Goal: Task Accomplishment & Management: Complete application form

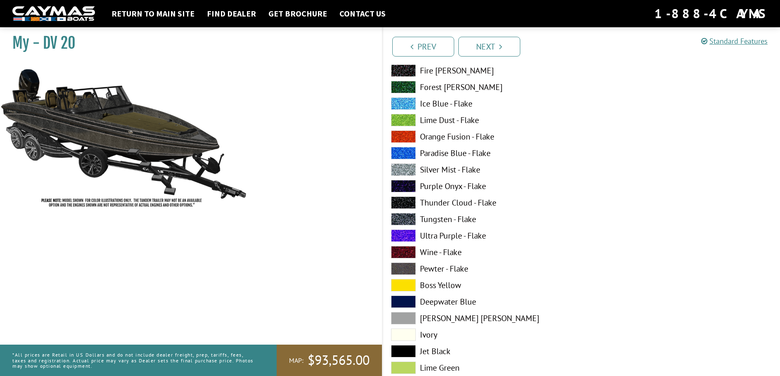
scroll to position [289, 0]
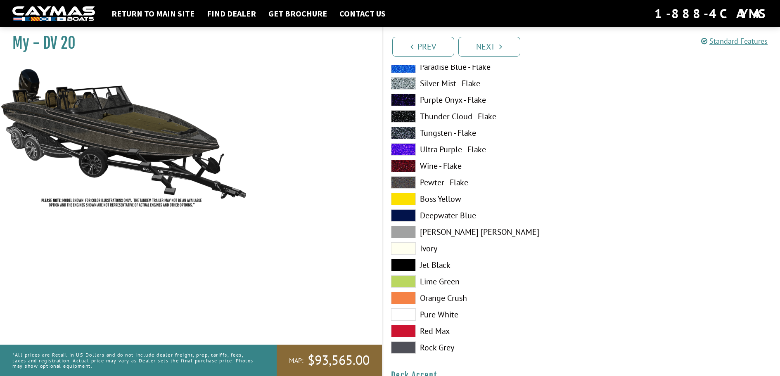
click at [414, 316] on span at bounding box center [403, 314] width 25 height 12
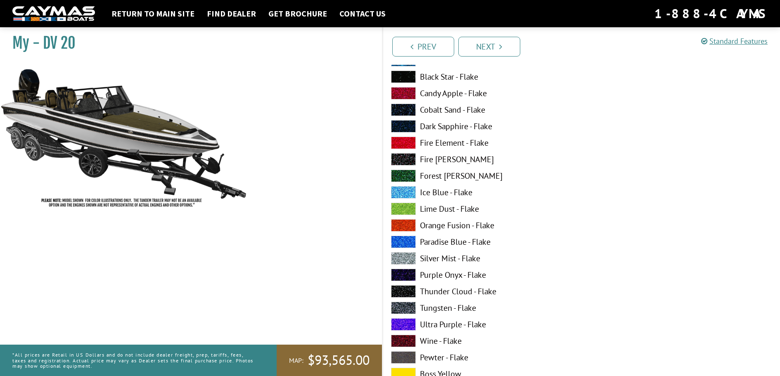
scroll to position [619, 0]
click at [396, 258] on span at bounding box center [403, 258] width 25 height 12
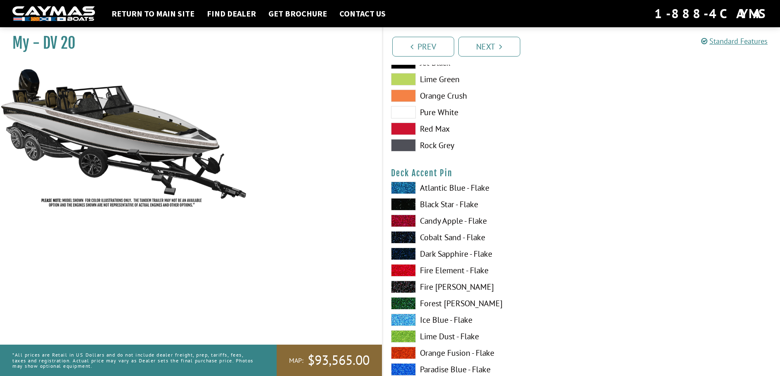
scroll to position [1032, 0]
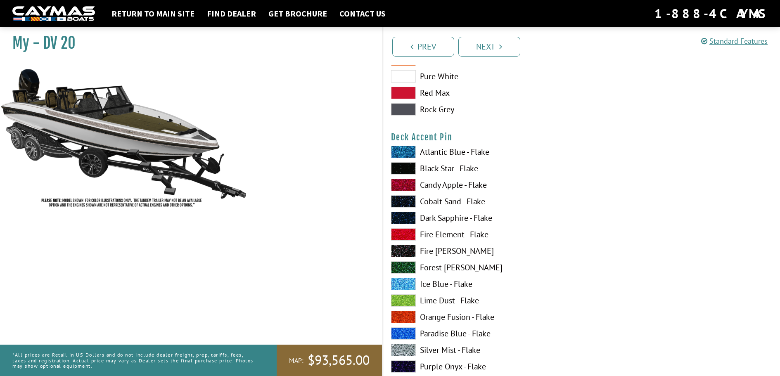
click at [400, 170] on span at bounding box center [403, 168] width 25 height 12
click at [407, 235] on span at bounding box center [403, 234] width 25 height 12
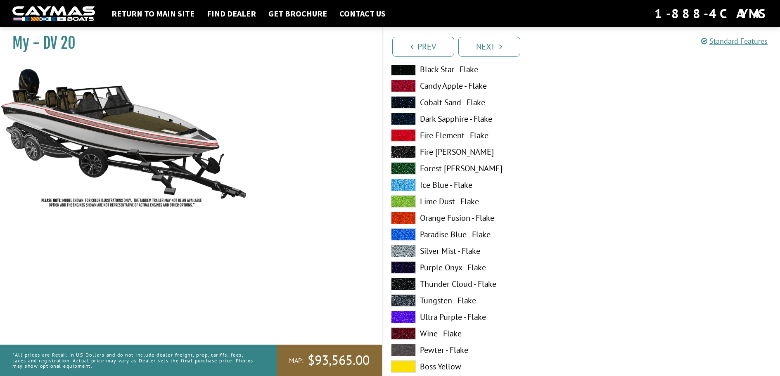
scroll to position [619, 0]
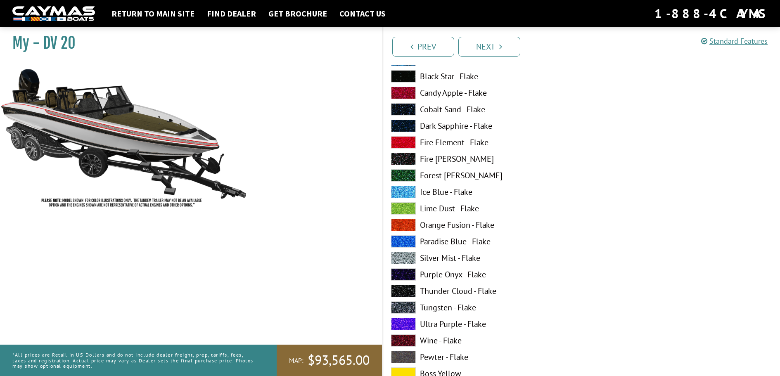
click at [402, 141] on span at bounding box center [403, 142] width 25 height 12
click at [404, 257] on span at bounding box center [403, 258] width 25 height 12
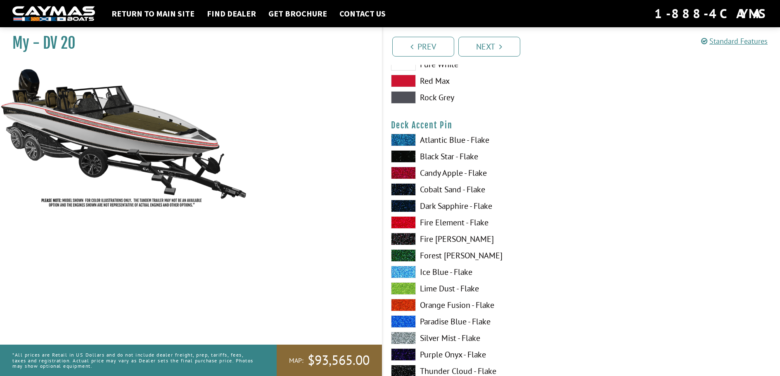
scroll to position [1032, 0]
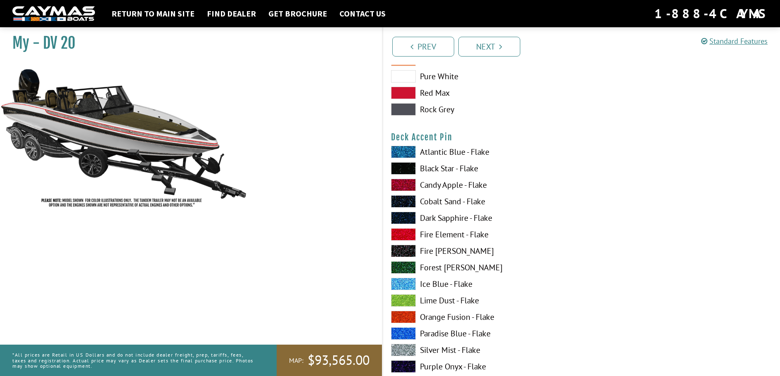
click at [402, 235] on span at bounding box center [403, 234] width 25 height 12
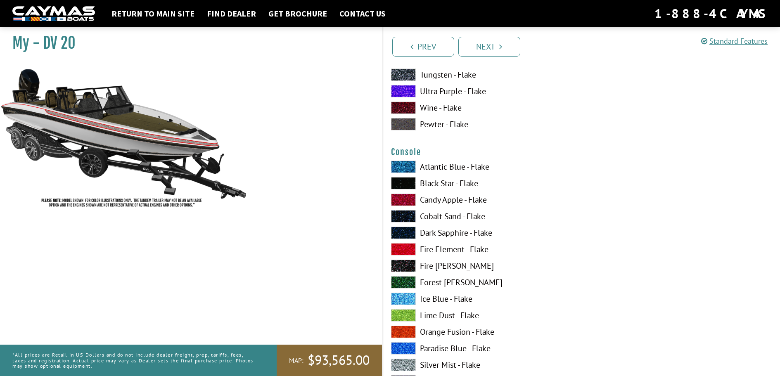
scroll to position [1362, 0]
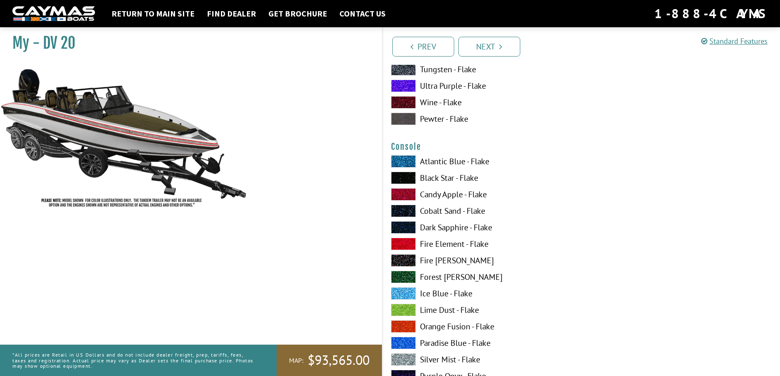
click at [402, 241] on span at bounding box center [403, 244] width 25 height 12
click at [406, 360] on span at bounding box center [403, 359] width 25 height 12
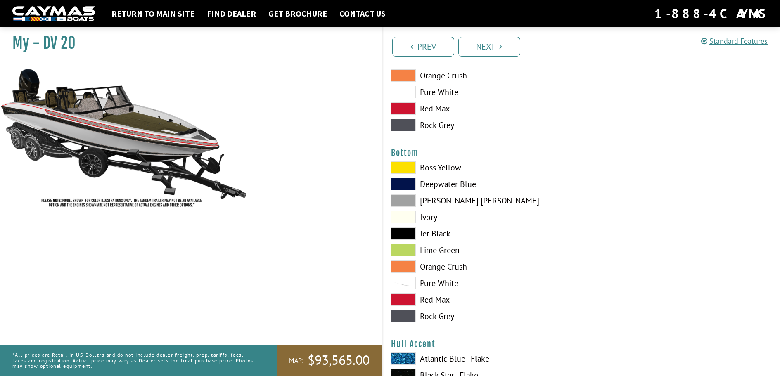
scroll to position [1858, 0]
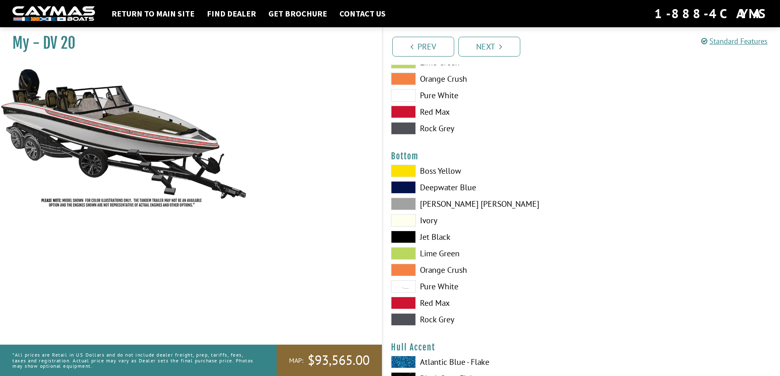
click at [398, 320] on span at bounding box center [403, 319] width 25 height 12
click at [407, 205] on span at bounding box center [403, 204] width 25 height 12
click at [404, 184] on span at bounding box center [403, 187] width 25 height 12
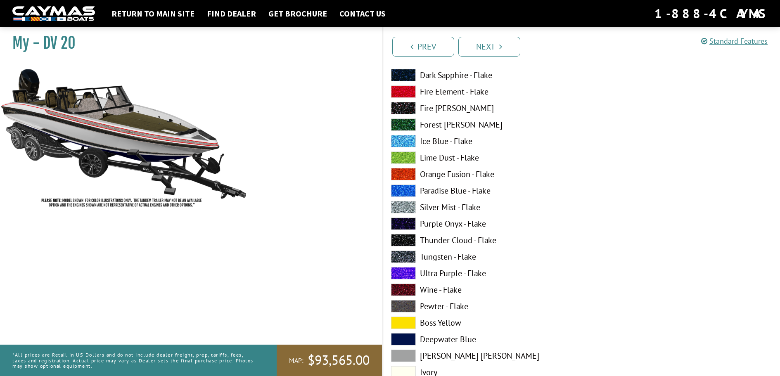
scroll to position [578, 0]
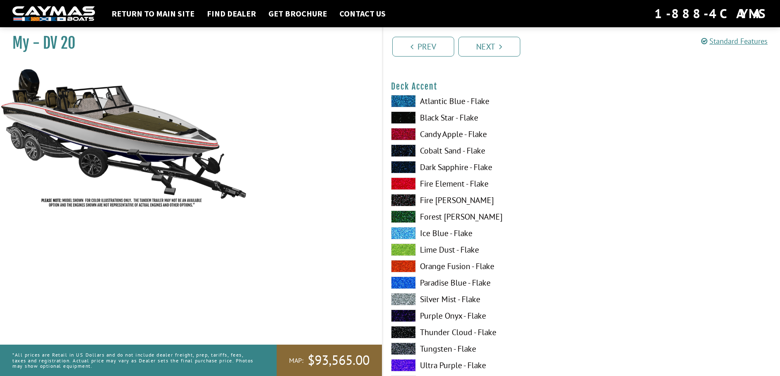
click at [405, 185] on span at bounding box center [403, 184] width 25 height 12
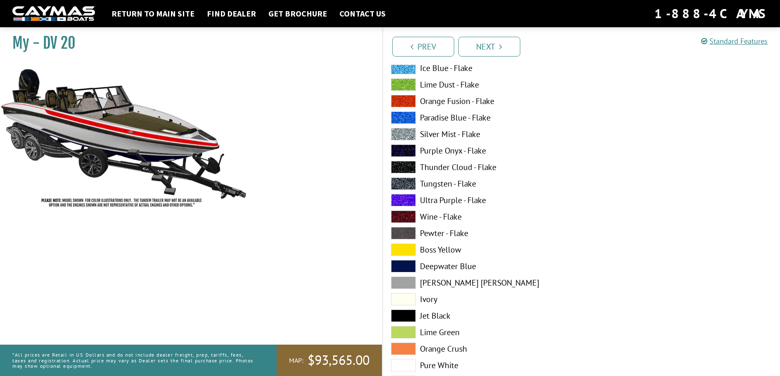
scroll to position [826, 0]
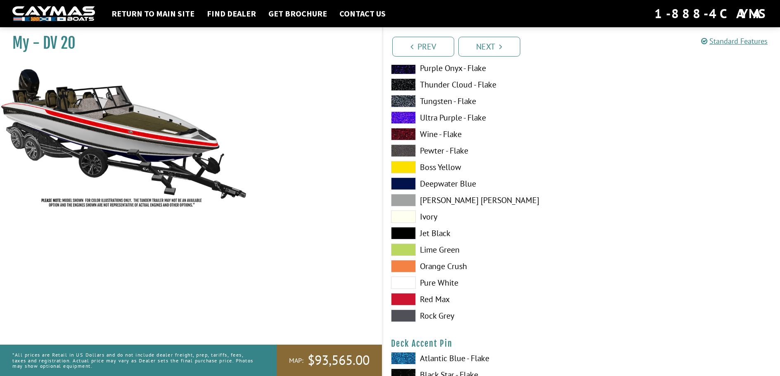
click at [407, 282] on span at bounding box center [403, 283] width 25 height 12
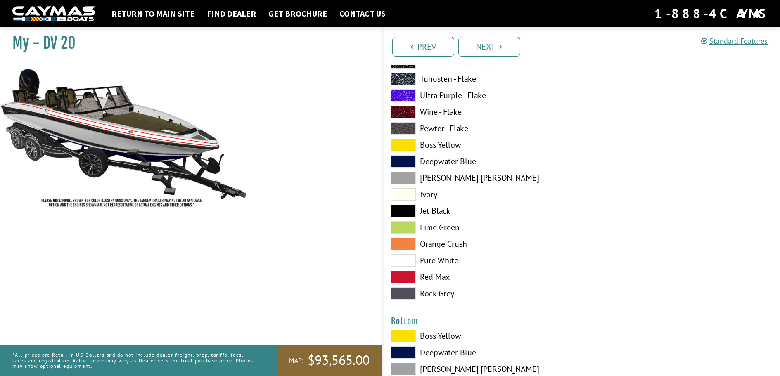
scroll to position [1858, 0]
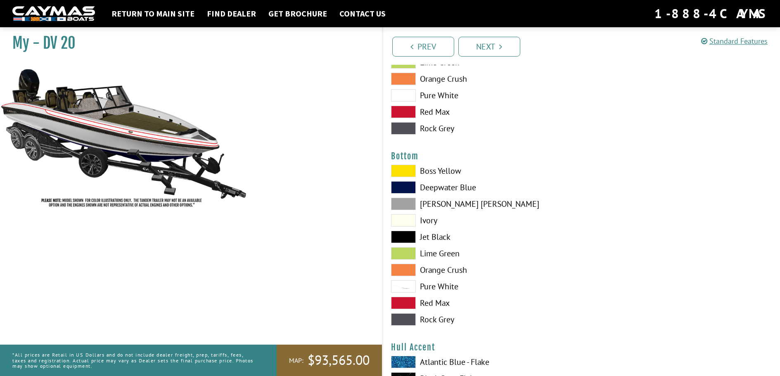
click at [401, 201] on span at bounding box center [403, 204] width 25 height 12
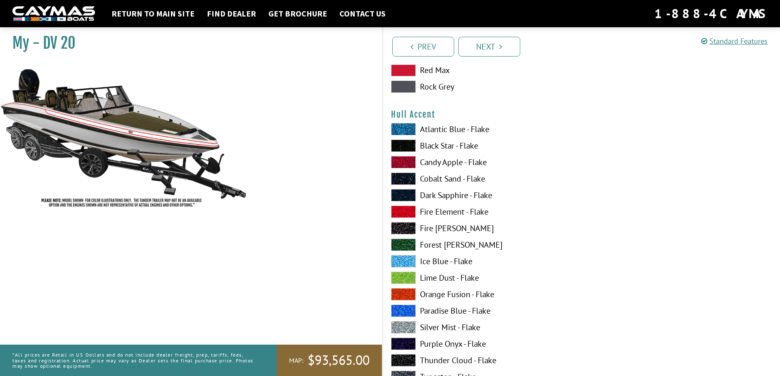
scroll to position [2105, 0]
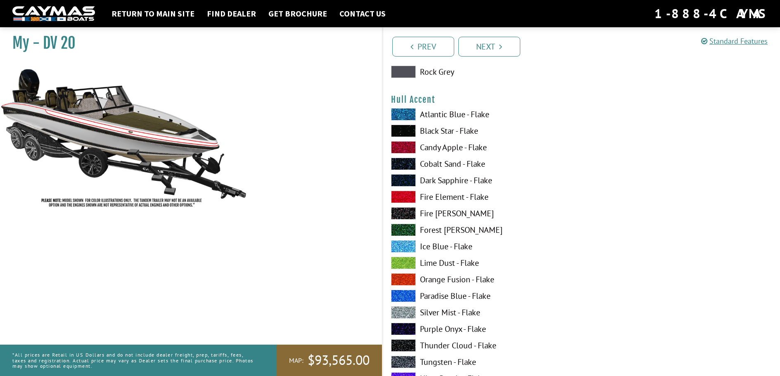
click at [410, 197] on span at bounding box center [403, 197] width 25 height 12
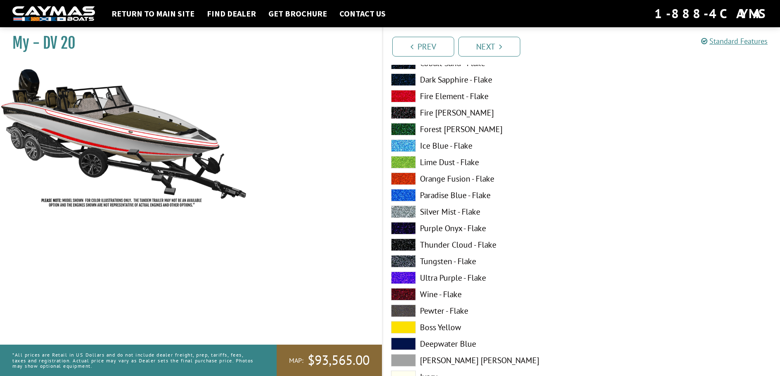
scroll to position [165, 0]
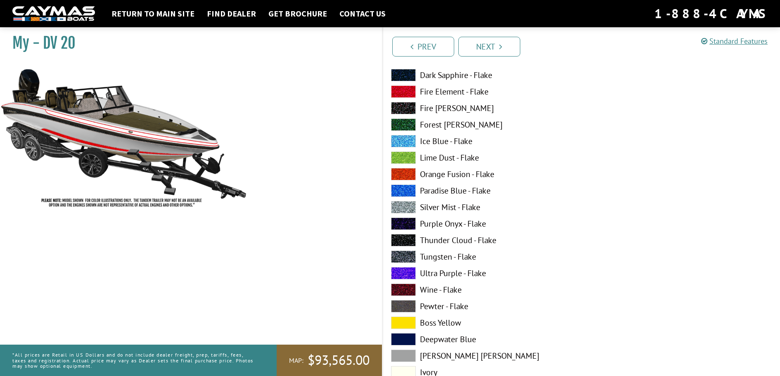
click at [404, 208] on span at bounding box center [403, 207] width 25 height 12
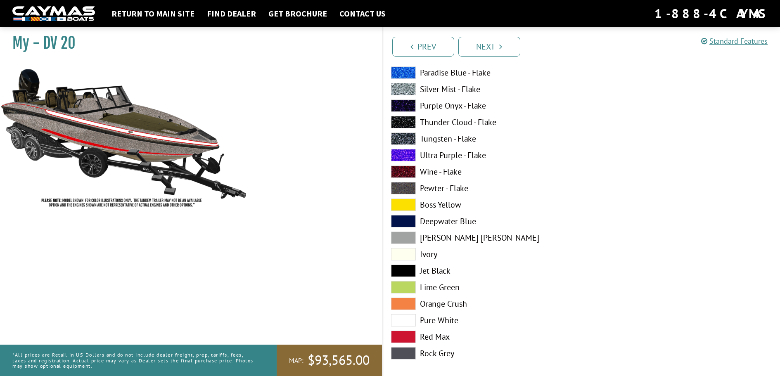
scroll to position [867, 0]
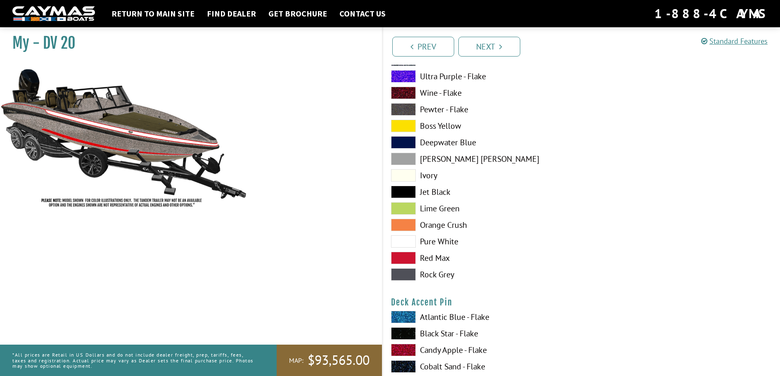
click at [405, 242] on span at bounding box center [403, 241] width 25 height 12
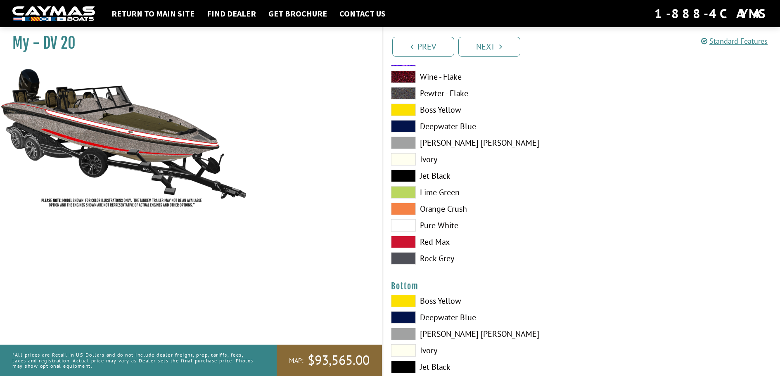
scroll to position [1858, 0]
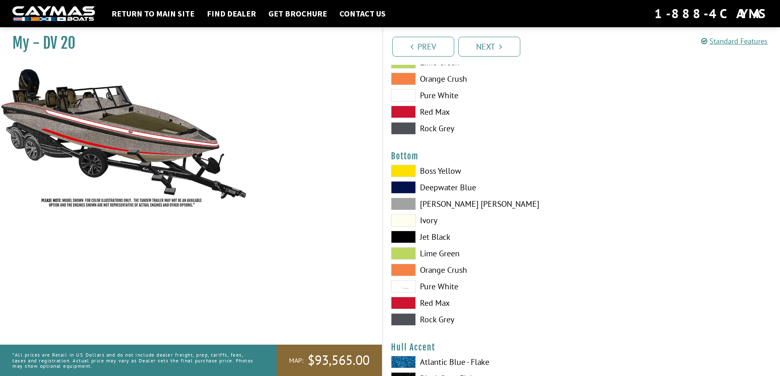
click at [403, 288] on span at bounding box center [403, 286] width 25 height 12
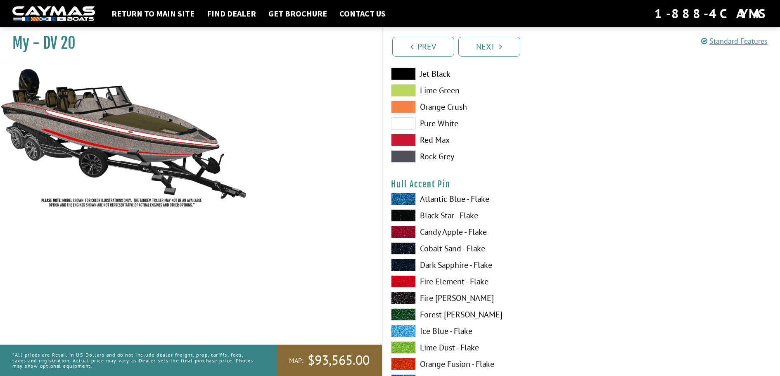
scroll to position [2518, 0]
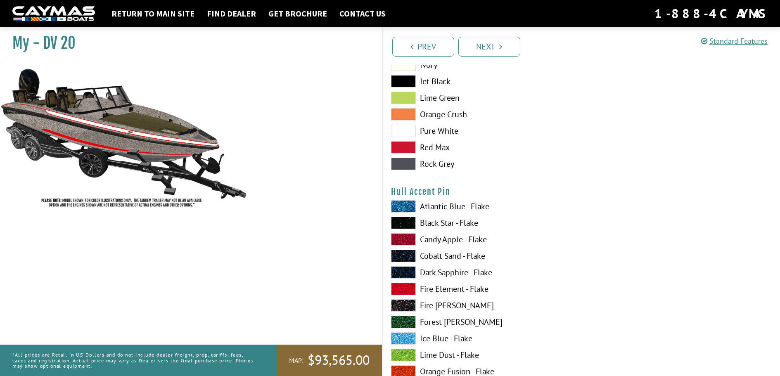
click at [402, 240] on span at bounding box center [403, 239] width 25 height 12
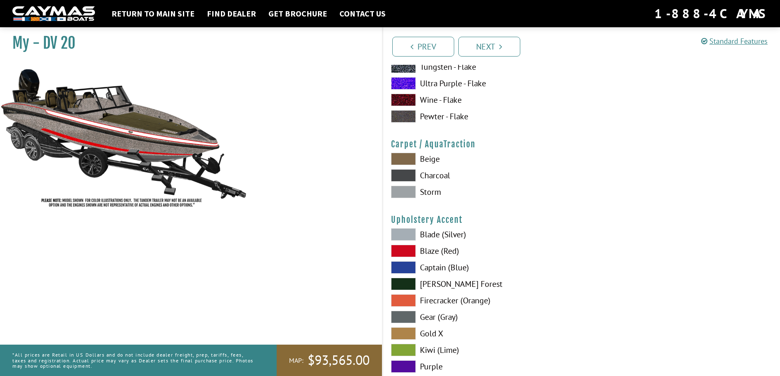
scroll to position [3839, 0]
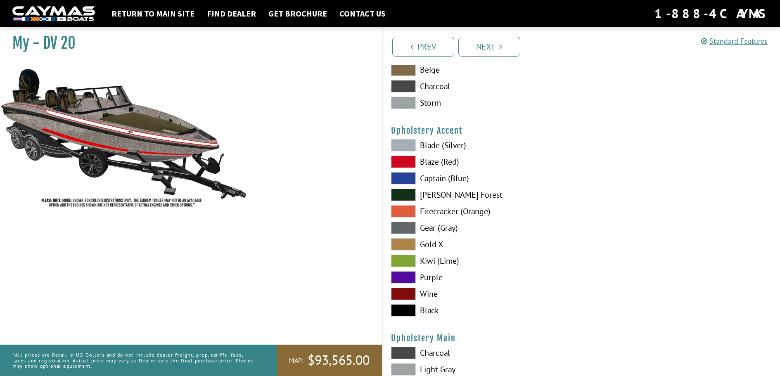
click at [407, 160] on span at bounding box center [403, 162] width 25 height 12
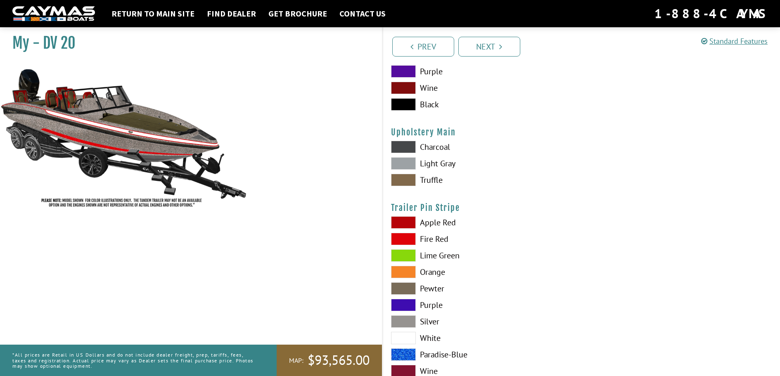
scroll to position [4046, 0]
click at [404, 161] on span at bounding box center [403, 163] width 25 height 12
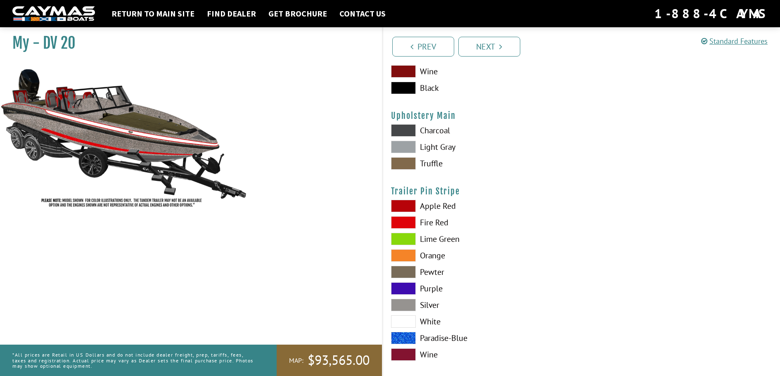
scroll to position [4071, 0]
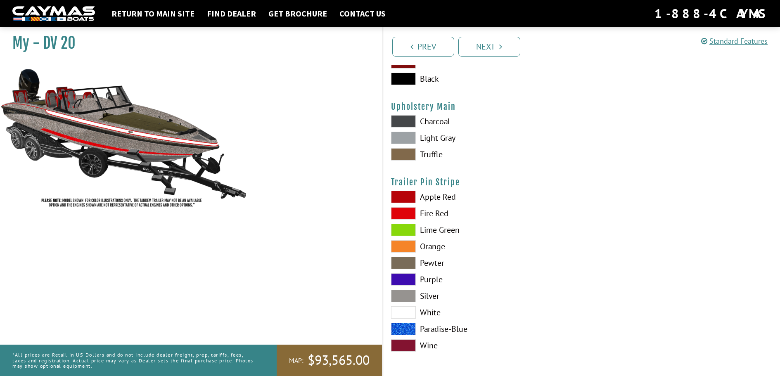
click at [400, 214] on span at bounding box center [403, 213] width 25 height 12
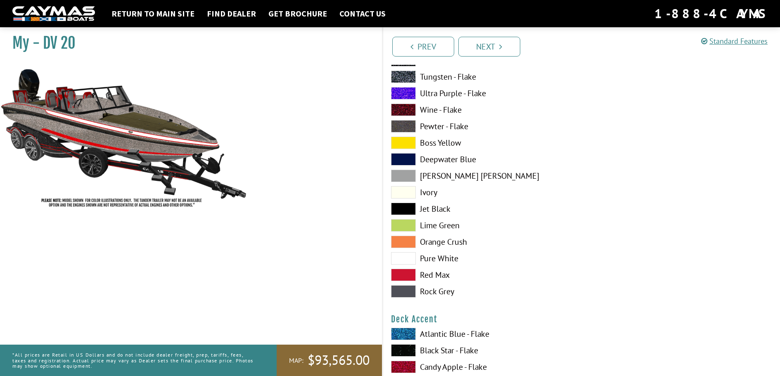
scroll to position [330, 0]
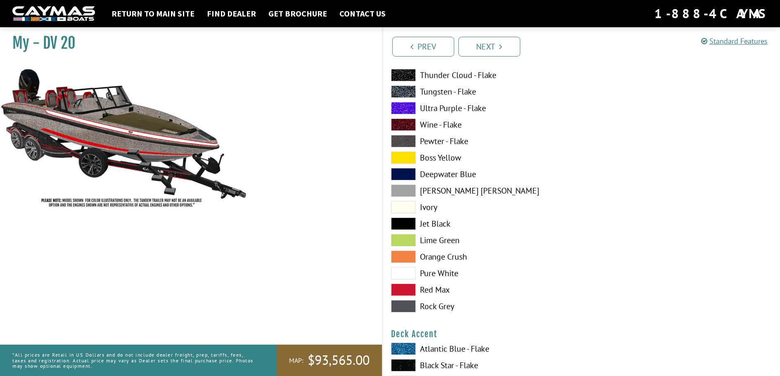
click at [409, 272] on span at bounding box center [403, 273] width 25 height 12
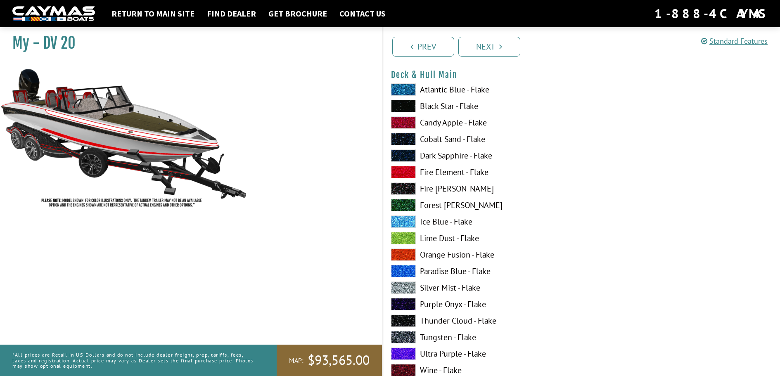
scroll to position [83, 0]
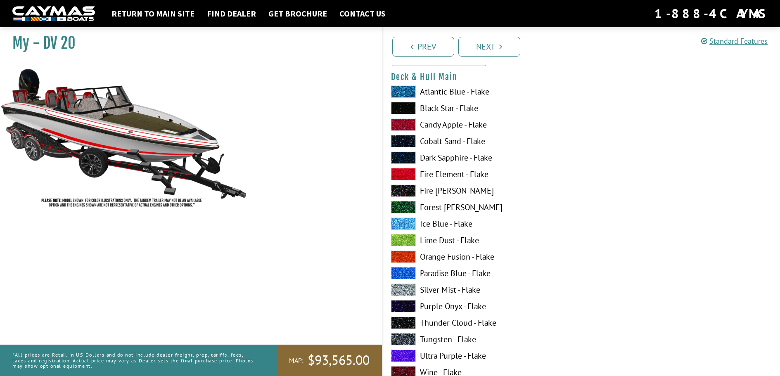
click at [407, 291] on span at bounding box center [403, 290] width 25 height 12
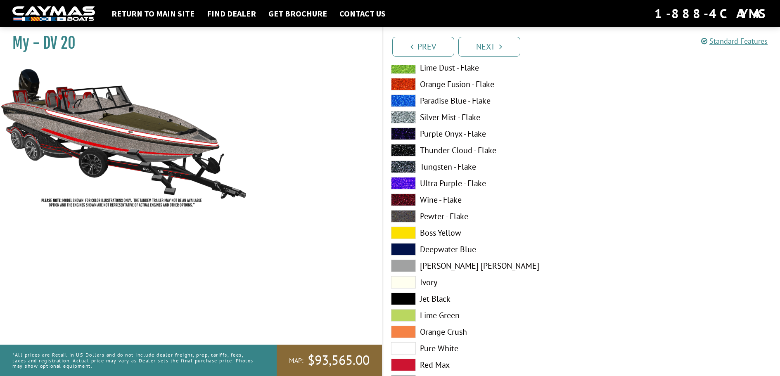
scroll to position [2394, 0]
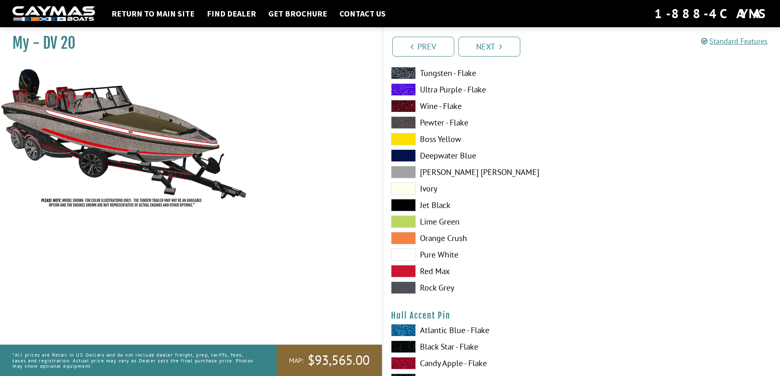
click at [402, 258] on span at bounding box center [403, 255] width 25 height 12
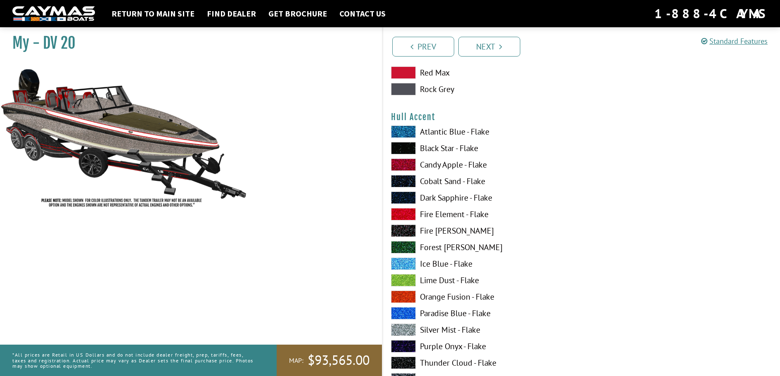
scroll to position [2064, 0]
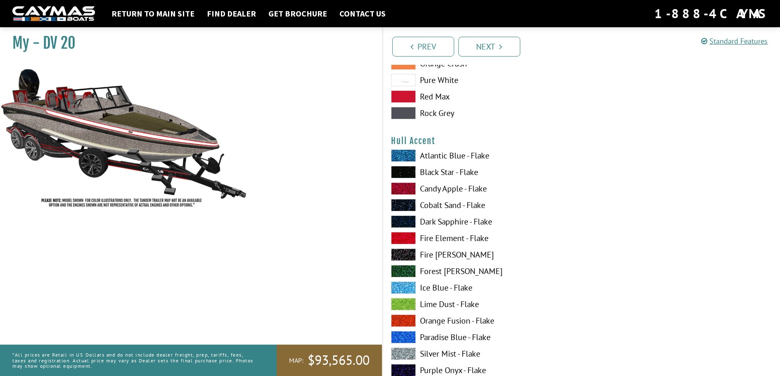
click at [399, 237] on span at bounding box center [403, 238] width 25 height 12
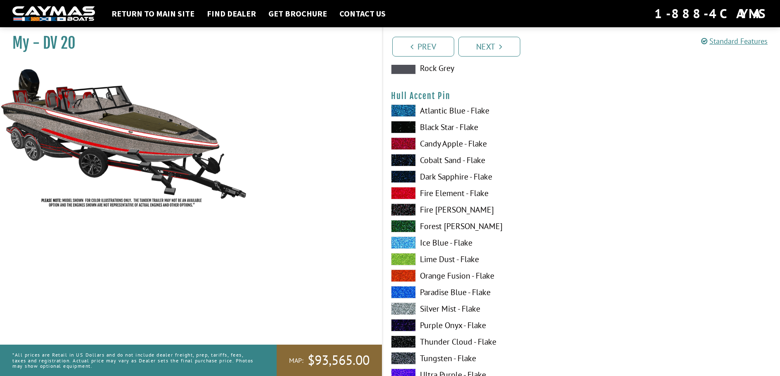
scroll to position [2601, 0]
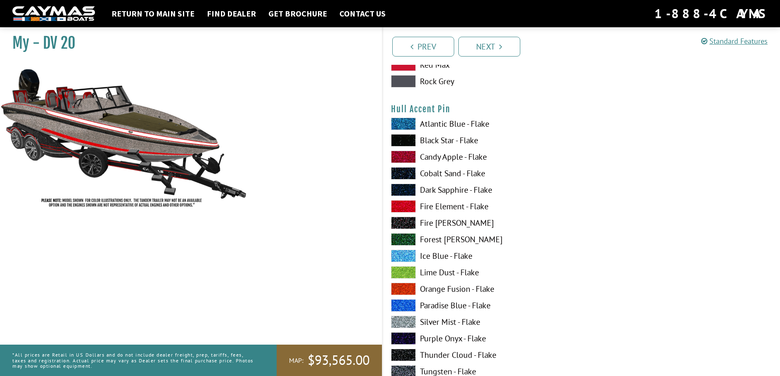
click at [397, 205] on span at bounding box center [403, 206] width 25 height 12
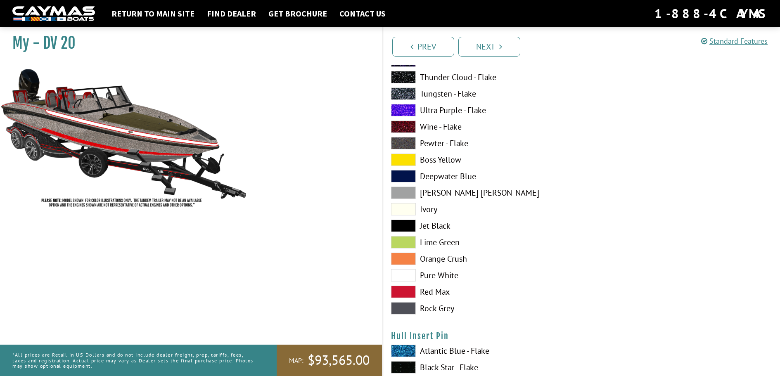
scroll to position [3220, 0]
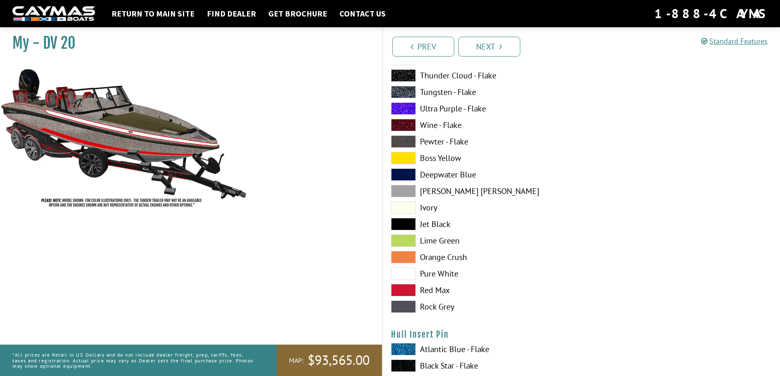
click at [405, 273] on span at bounding box center [403, 274] width 25 height 12
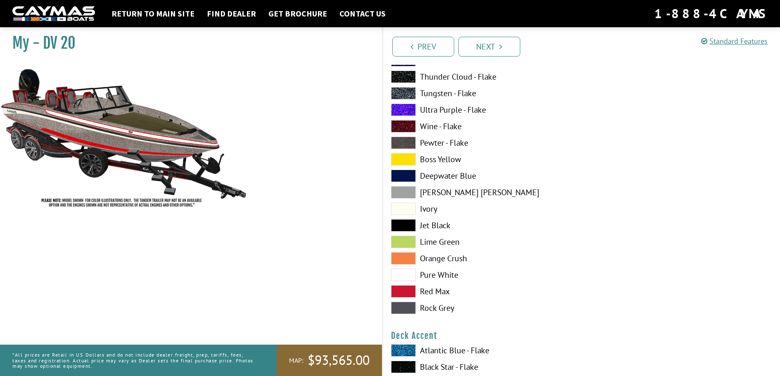
scroll to position [330, 0]
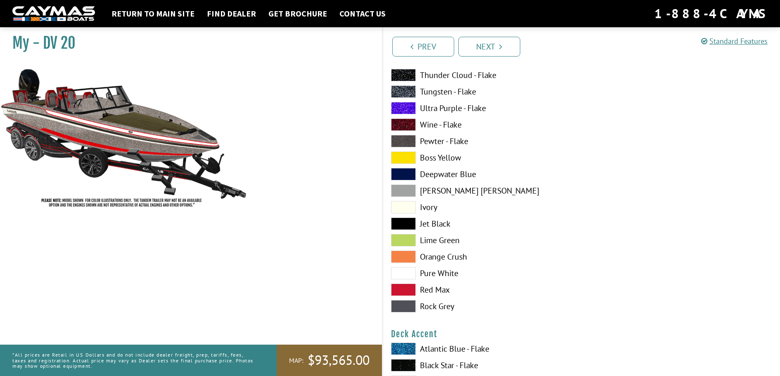
click at [400, 272] on span at bounding box center [403, 273] width 25 height 12
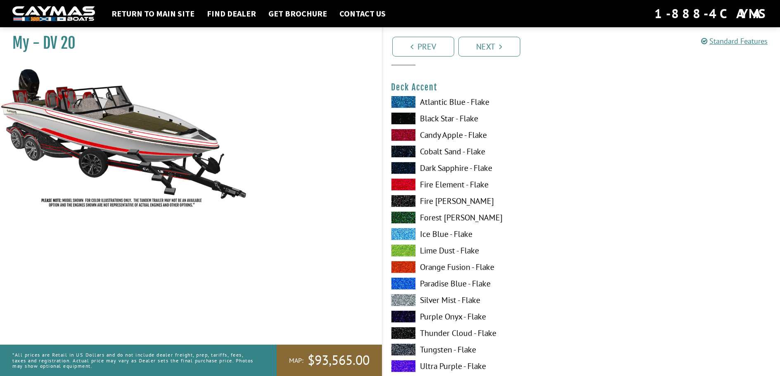
scroll to position [578, 0]
click at [405, 183] on span at bounding box center [403, 184] width 25 height 12
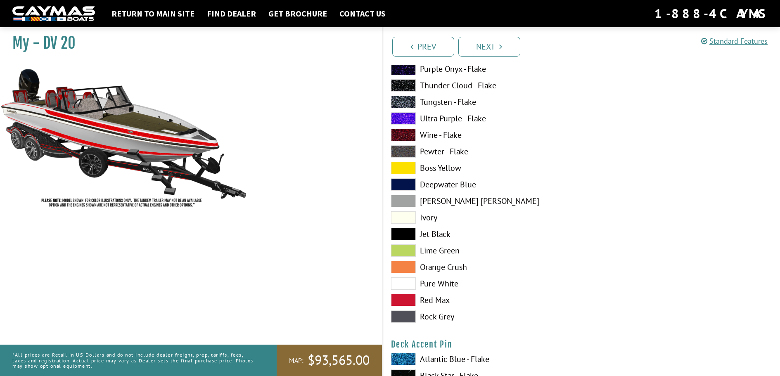
scroll to position [826, 0]
click at [401, 282] on span at bounding box center [403, 283] width 25 height 12
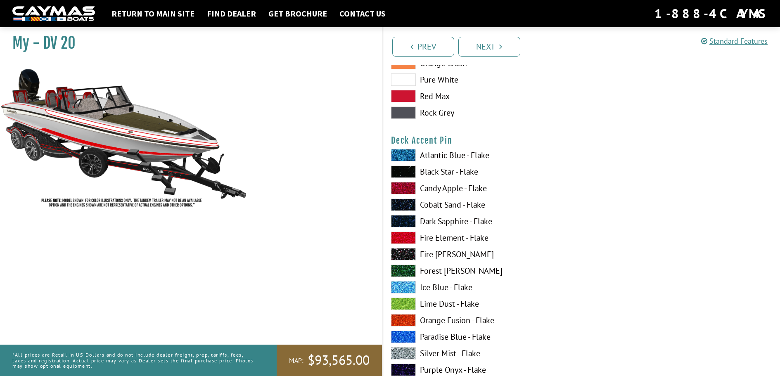
scroll to position [1032, 0]
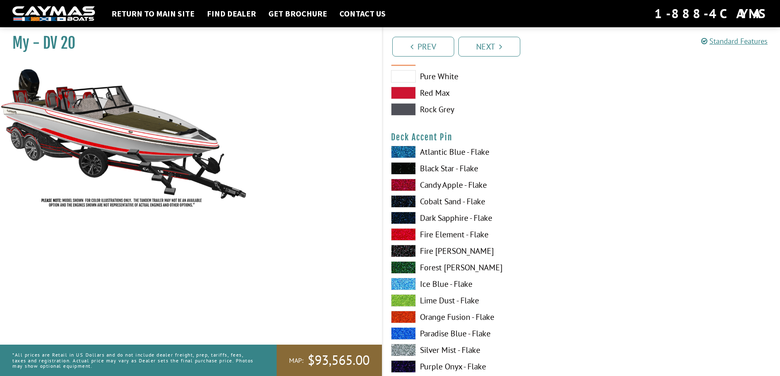
click at [402, 236] on span at bounding box center [403, 234] width 25 height 12
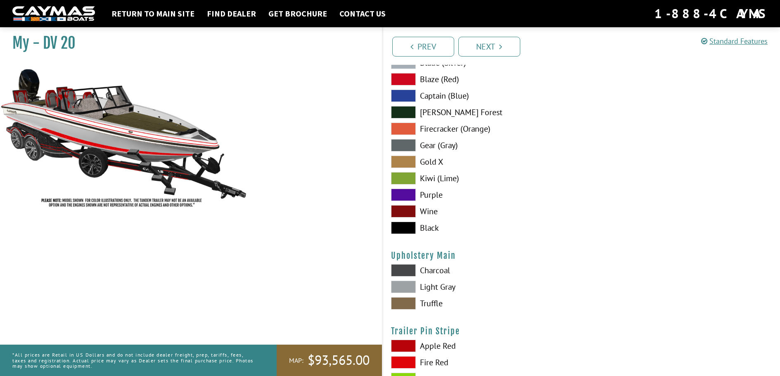
scroll to position [4071, 0]
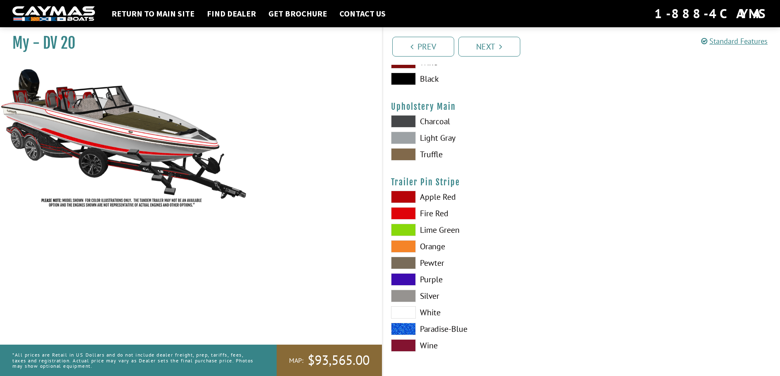
click at [408, 315] on span at bounding box center [403, 312] width 25 height 12
click at [404, 215] on span at bounding box center [403, 213] width 25 height 12
